Goal: Task Accomplishment & Management: Use online tool/utility

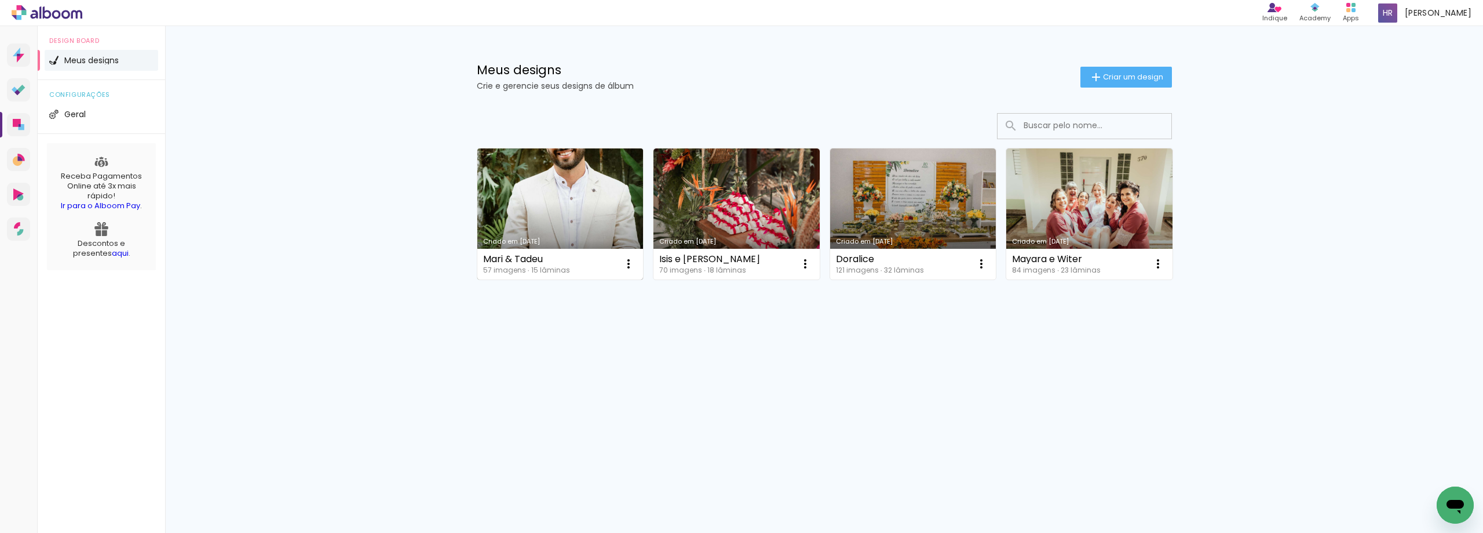
click at [534, 233] on link "Criado em [DATE]" at bounding box center [560, 213] width 166 height 131
